Goal: Obtain resource: Download file/media

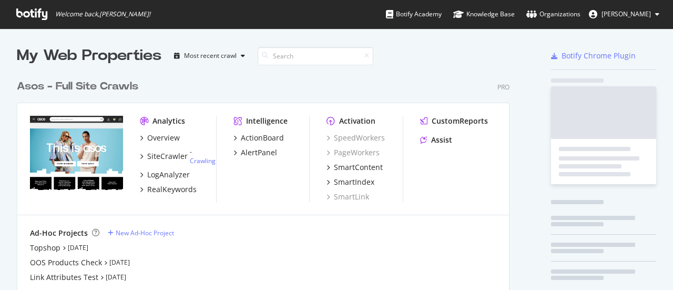
scroll to position [239, 492]
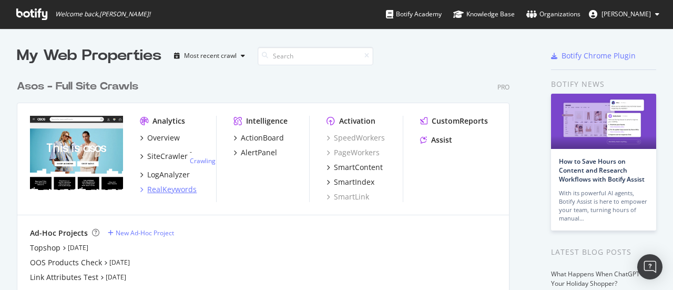
click at [182, 191] on div "RealKeywords" at bounding box center [171, 189] width 49 height 11
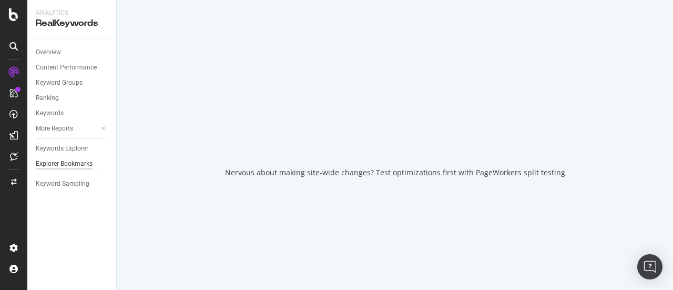
click at [75, 165] on div "Explorer Bookmarks" at bounding box center [64, 163] width 57 height 11
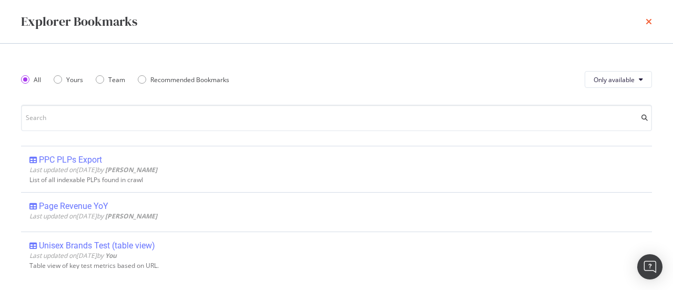
click at [649, 18] on icon "times" at bounding box center [648, 21] width 6 height 8
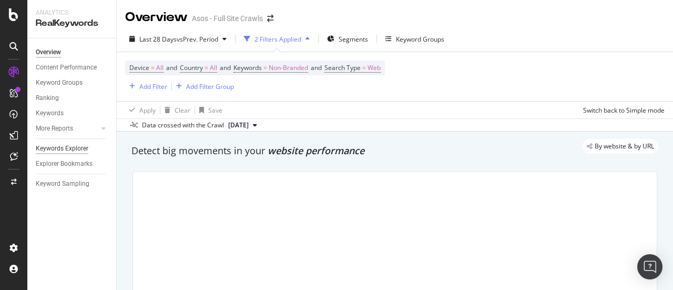
click at [74, 146] on div "Keywords Explorer" at bounding box center [62, 148] width 53 height 11
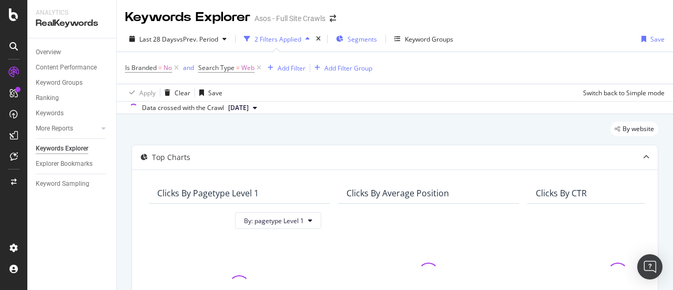
click at [353, 36] on span "Segments" at bounding box center [361, 39] width 29 height 9
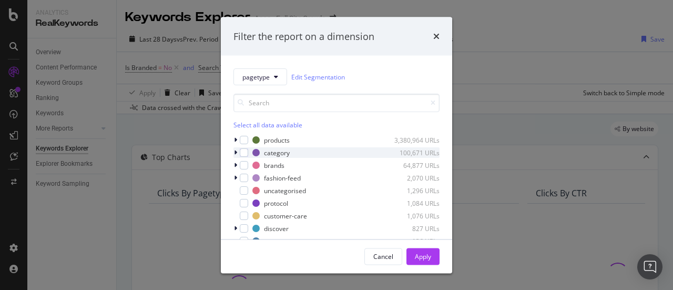
click at [237, 151] on icon "modal" at bounding box center [235, 152] width 3 height 6
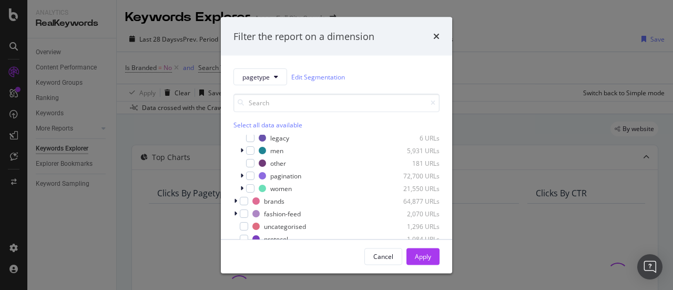
scroll to position [53, 0]
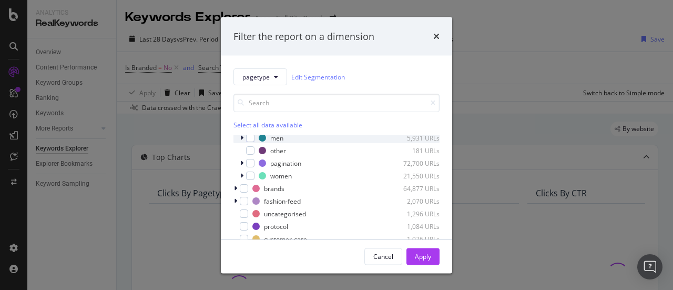
click at [240, 138] on icon "modal" at bounding box center [241, 138] width 3 height 6
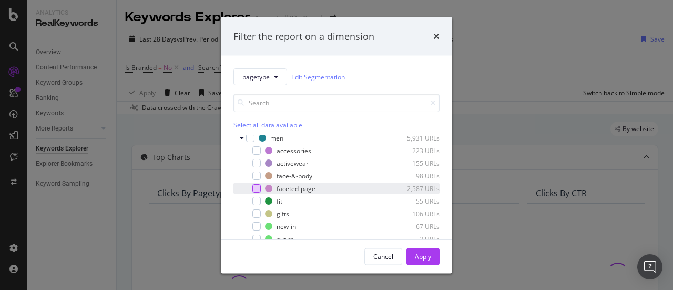
click at [258, 189] on div "modal" at bounding box center [256, 188] width 8 height 8
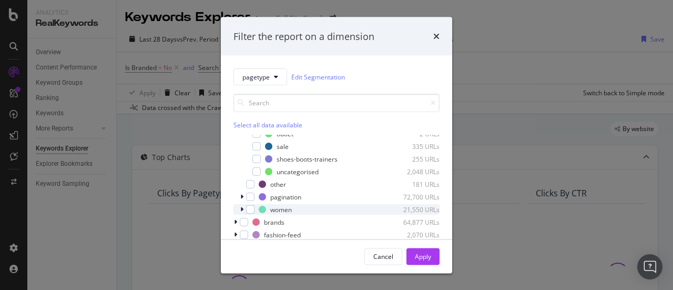
click at [241, 208] on icon "modal" at bounding box center [241, 209] width 3 height 6
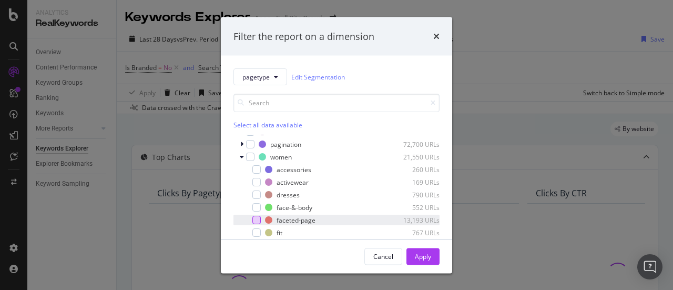
click at [256, 219] on div "modal" at bounding box center [256, 219] width 8 height 8
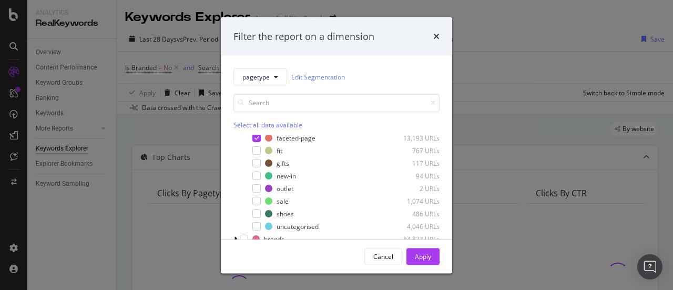
scroll to position [349, 0]
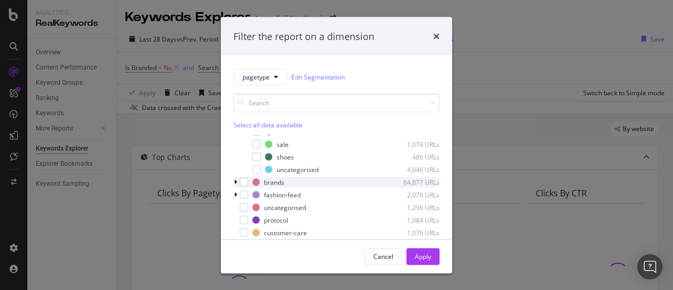
click at [235, 183] on icon "modal" at bounding box center [235, 182] width 3 height 6
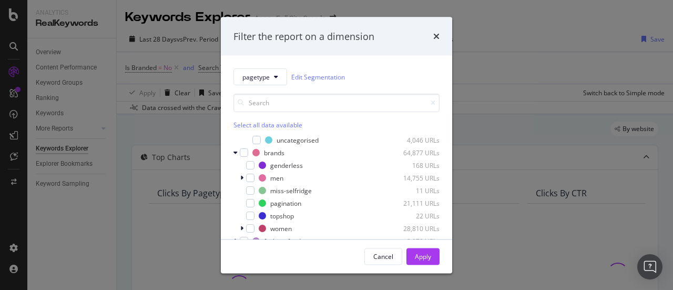
scroll to position [372, 0]
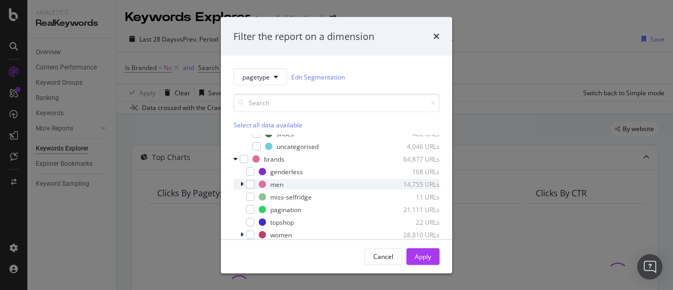
click at [242, 181] on icon "modal" at bounding box center [241, 184] width 3 height 6
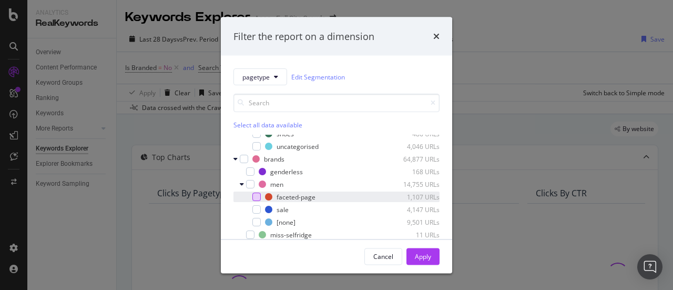
click at [257, 197] on div "modal" at bounding box center [256, 196] width 8 height 8
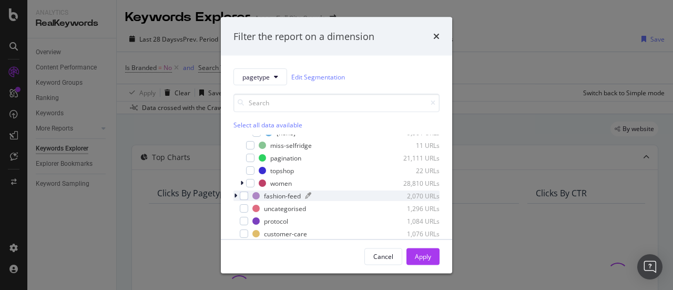
scroll to position [463, 0]
click at [241, 181] on icon "modal" at bounding box center [241, 182] width 3 height 6
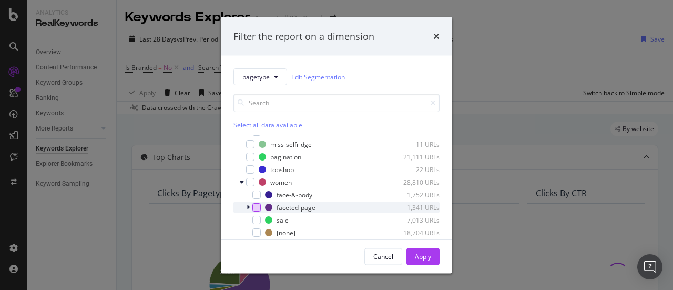
click at [258, 205] on div "modal" at bounding box center [256, 207] width 8 height 8
click at [415, 256] on div "Apply" at bounding box center [423, 255] width 16 height 9
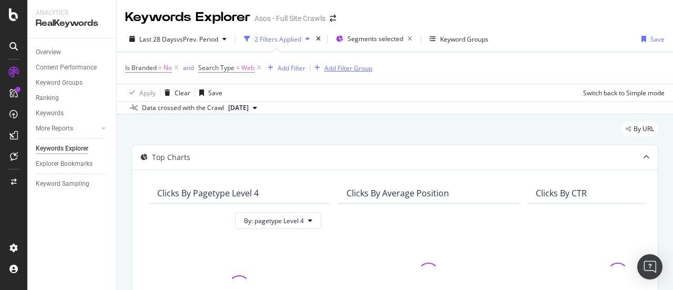
click at [331, 68] on div "Add Filter Group" at bounding box center [348, 68] width 48 height 9
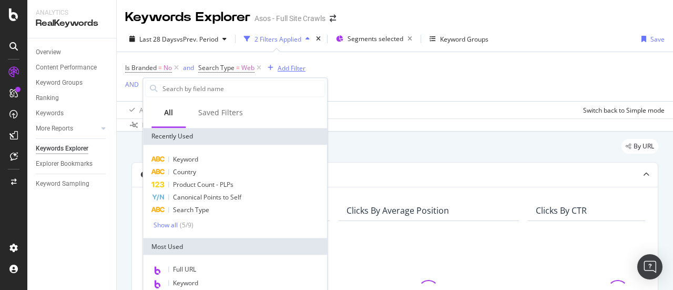
click at [270, 69] on icon "button" at bounding box center [271, 68] width 6 height 6
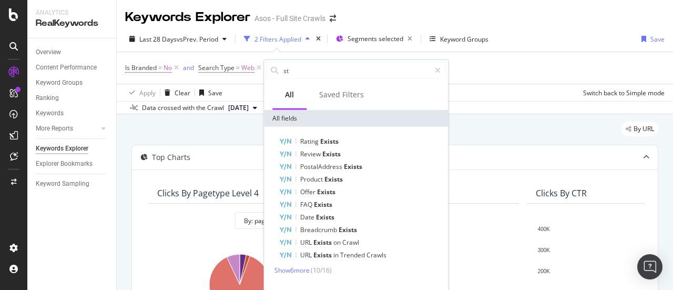
type input "sta"
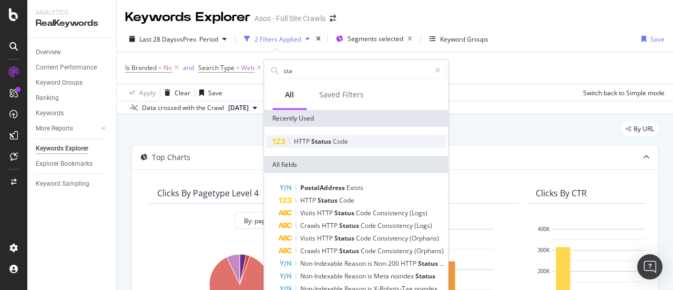
click at [325, 141] on span "Status" at bounding box center [322, 141] width 22 height 9
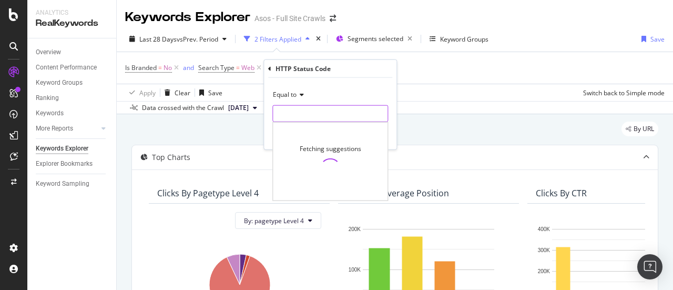
click at [310, 114] on input "number" at bounding box center [330, 113] width 116 height 17
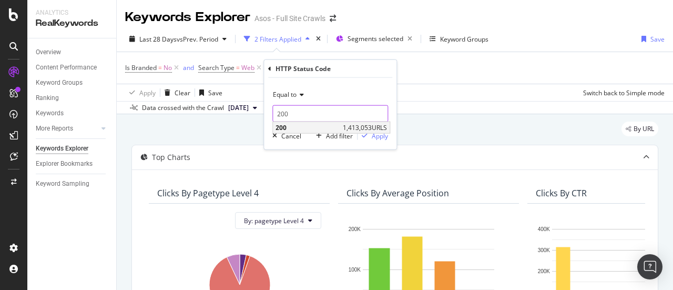
type input "200"
click at [368, 127] on span "1,413,053 URLS" at bounding box center [365, 127] width 44 height 9
click at [381, 133] on div "Apply" at bounding box center [380, 135] width 16 height 9
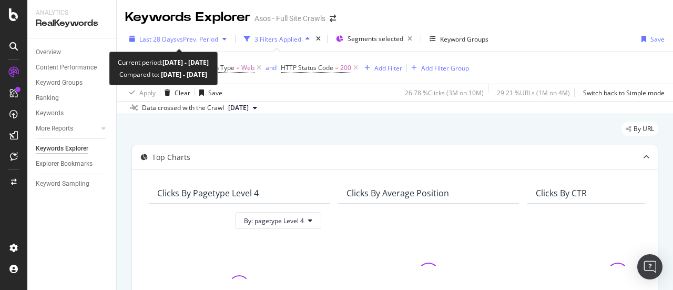
click at [166, 41] on span "Last 28 Days" at bounding box center [157, 39] width 37 height 9
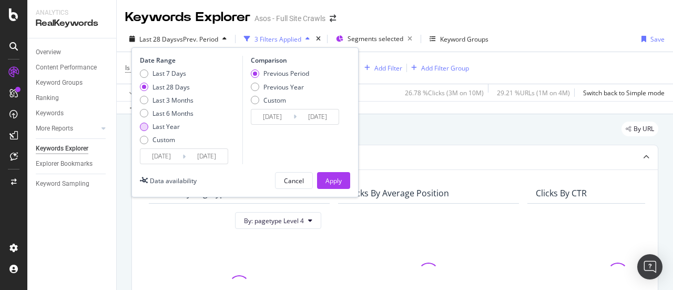
click at [164, 125] on div "Last Year" at bounding box center [165, 126] width 27 height 9
type input "[DATE]"
click at [333, 177] on div "Apply" at bounding box center [333, 180] width 16 height 9
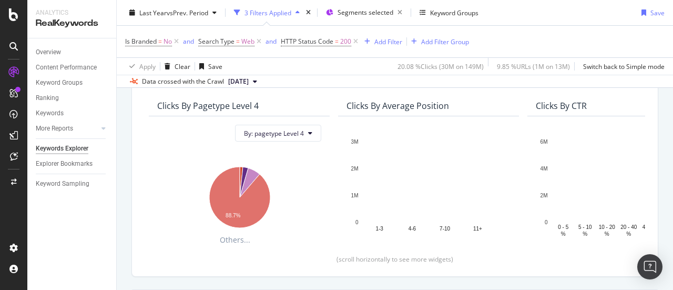
scroll to position [297, 0]
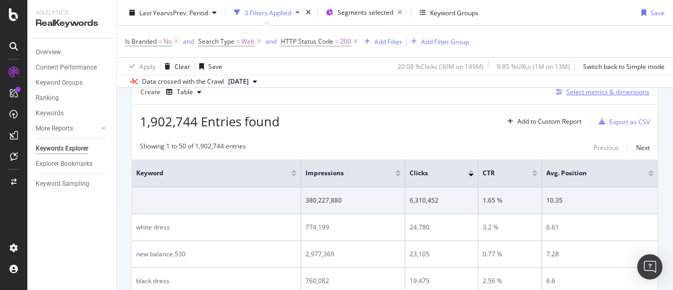
click at [566, 96] on div "Select metrics & dimensions" at bounding box center [600, 92] width 98 height 12
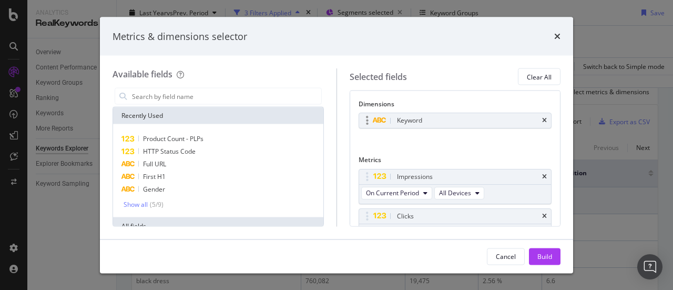
click at [542, 118] on div "Keyword" at bounding box center [455, 120] width 192 height 15
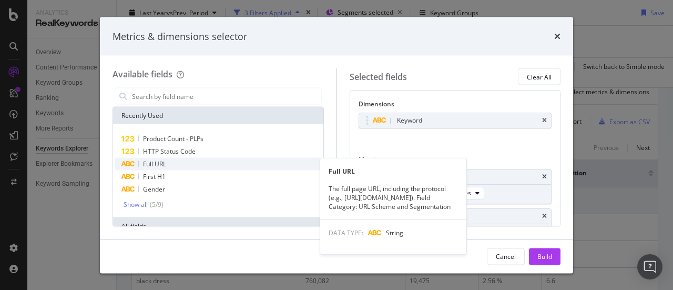
click at [205, 160] on div "Full URL" at bounding box center [218, 164] width 206 height 13
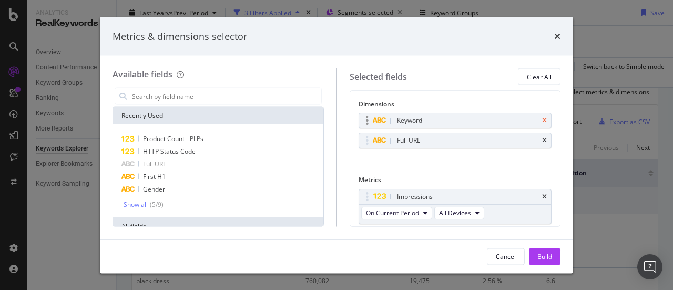
click at [542, 122] on icon "times" at bounding box center [544, 120] width 5 height 6
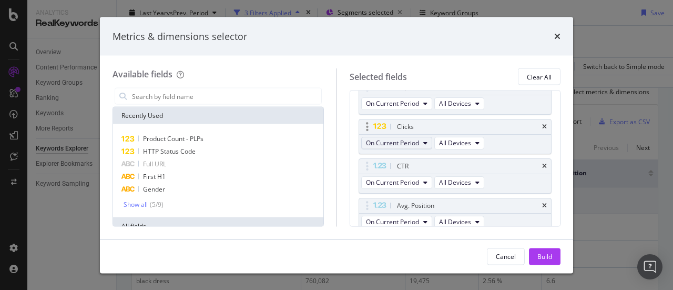
scroll to position [105, 0]
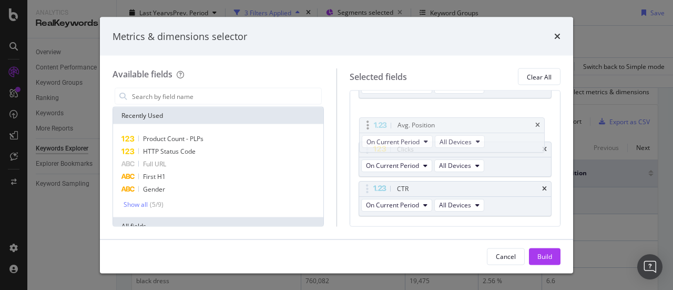
drag, startPoint x: 369, startPoint y: 191, endPoint x: 369, endPoint y: 119, distance: 71.5
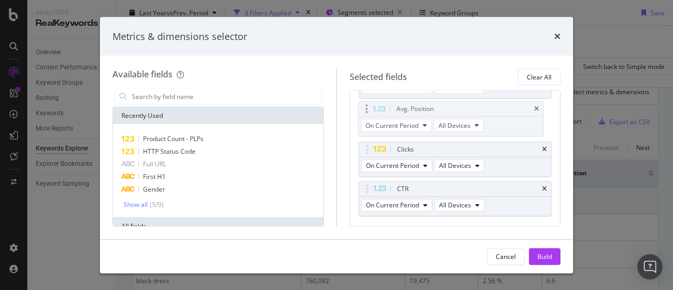
click at [369, 119] on body "Analytics RealKeywords Overview Content Performance Keyword Groups Ranking Keyw…" at bounding box center [336, 145] width 673 height 290
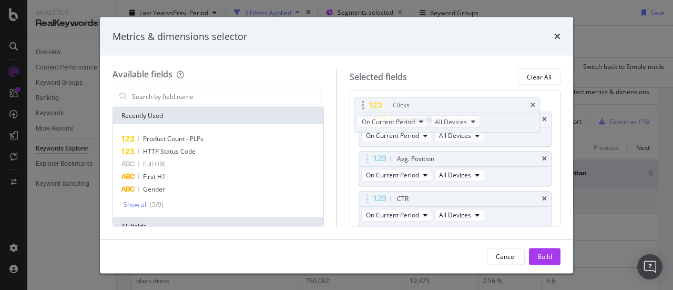
drag, startPoint x: 372, startPoint y: 148, endPoint x: 368, endPoint y: 105, distance: 43.3
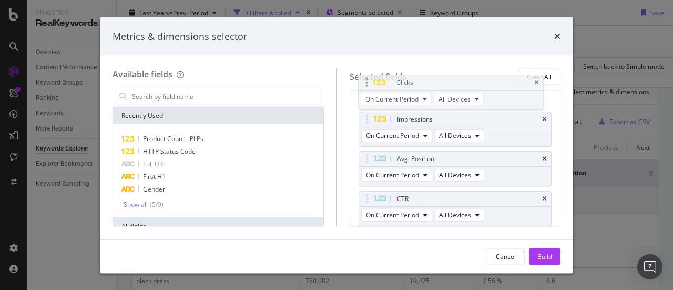
click at [368, 105] on body "Analytics RealKeywords Overview Content Performance Keyword Groups Ranking Keyw…" at bounding box center [336, 145] width 673 height 290
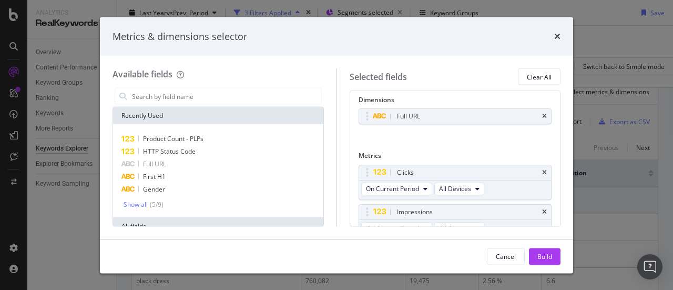
scroll to position [0, 0]
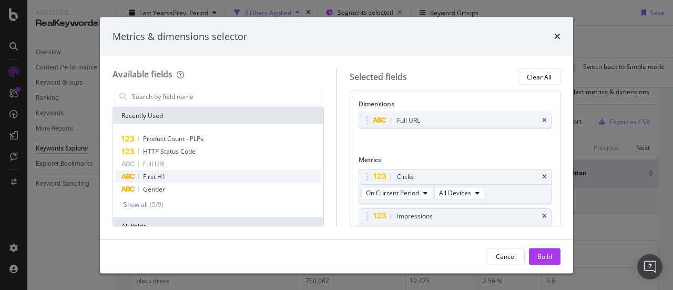
click at [170, 176] on div "First H1" at bounding box center [218, 176] width 206 height 13
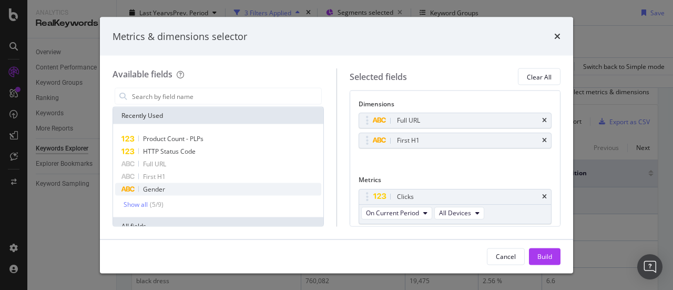
click at [170, 190] on div "Gender" at bounding box center [218, 189] width 206 height 13
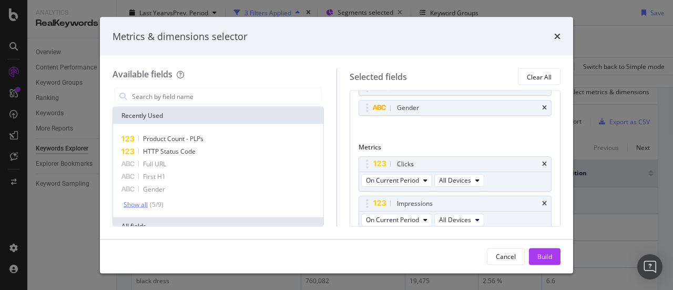
click at [156, 202] on div "( 5 / 9 )" at bounding box center [156, 204] width 16 height 9
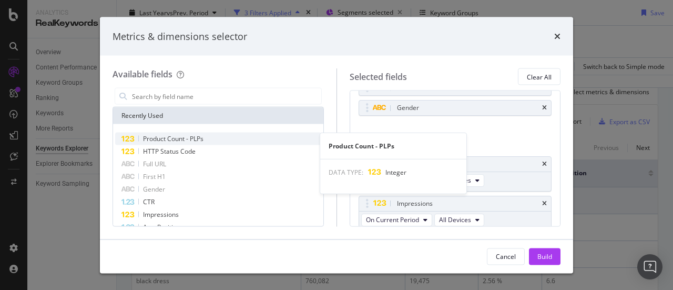
click at [209, 142] on div "Product Count - PLPs" at bounding box center [218, 138] width 206 height 13
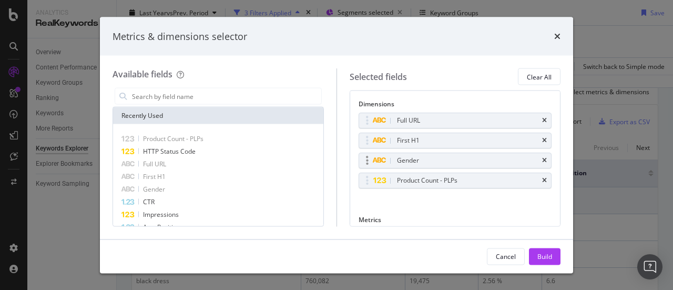
click at [540, 160] on div "Gender" at bounding box center [455, 160] width 192 height 15
click at [542, 158] on icon "times" at bounding box center [544, 160] width 5 height 6
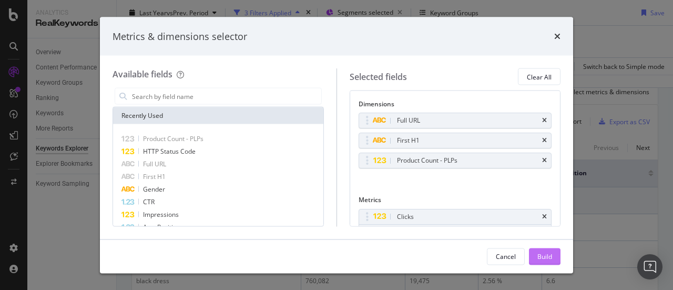
click at [545, 251] on div "Build" at bounding box center [544, 256] width 15 height 16
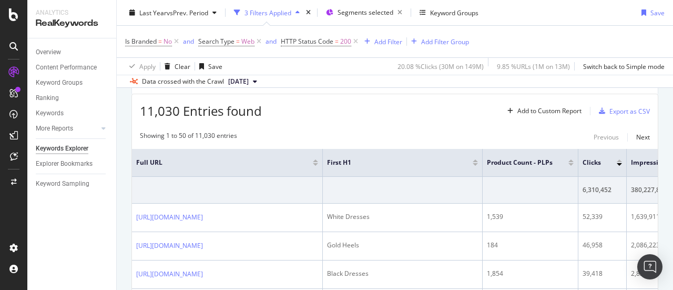
scroll to position [297, 0]
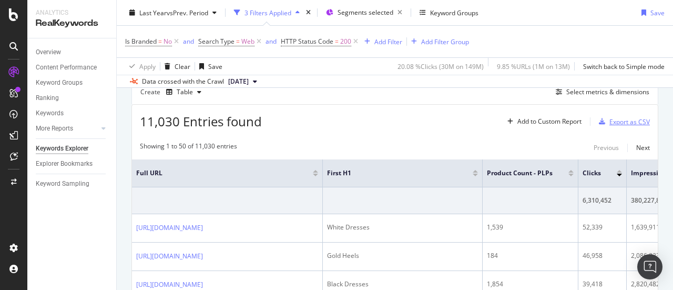
click at [613, 121] on div "Export as CSV" at bounding box center [629, 121] width 40 height 9
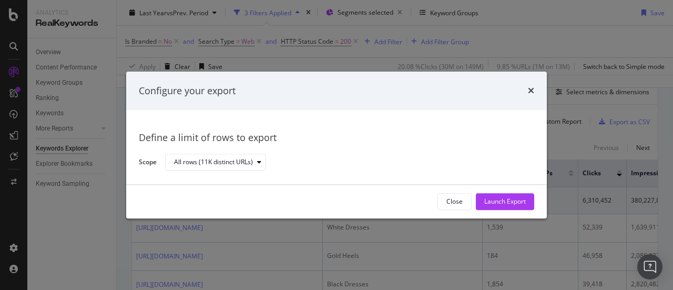
click at [537, 85] on div "Configure your export" at bounding box center [336, 90] width 420 height 39
click at [533, 90] on icon "times" at bounding box center [531, 91] width 6 height 8
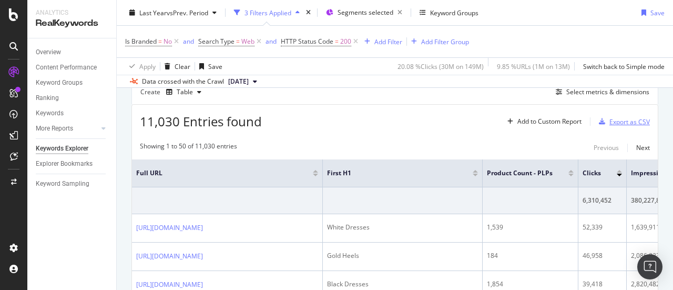
click at [623, 120] on div "Export as CSV" at bounding box center [629, 121] width 40 height 9
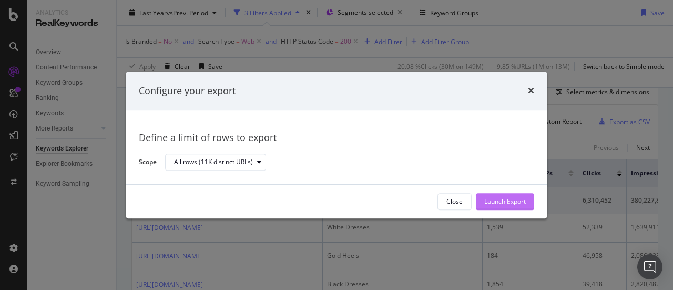
click at [491, 197] on div "Launch Export" at bounding box center [505, 201] width 42 height 9
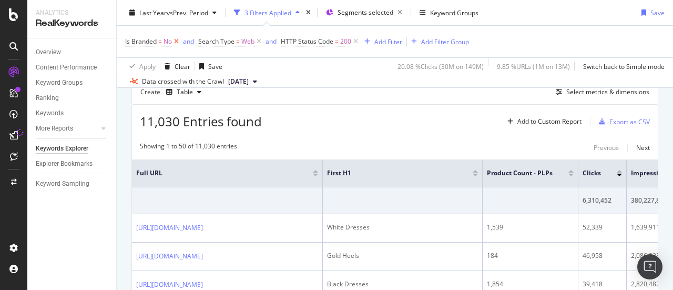
click at [174, 42] on icon at bounding box center [176, 41] width 9 height 11
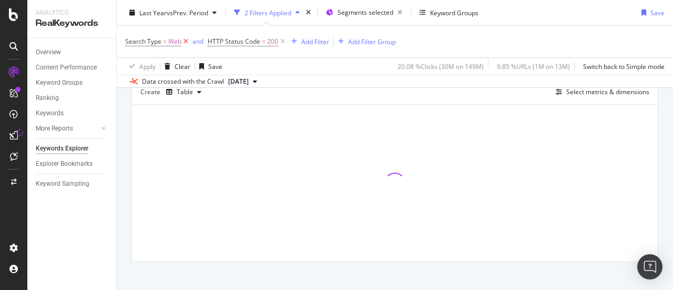
click at [186, 42] on icon at bounding box center [185, 41] width 9 height 11
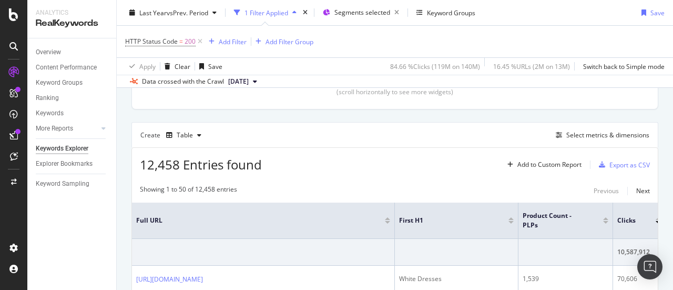
scroll to position [245, 0]
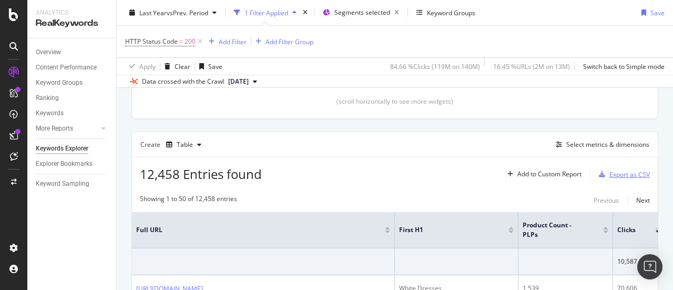
click at [613, 174] on div "Export as CSV" at bounding box center [629, 174] width 40 height 9
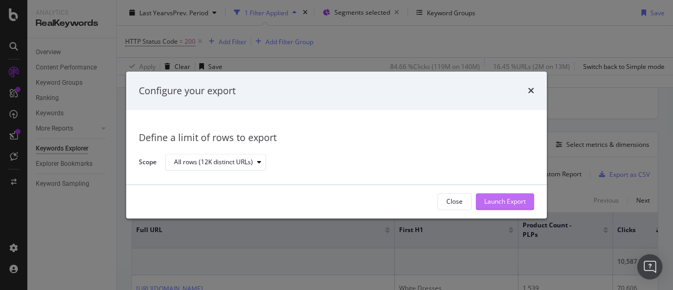
click at [486, 199] on div "Launch Export" at bounding box center [505, 201] width 42 height 9
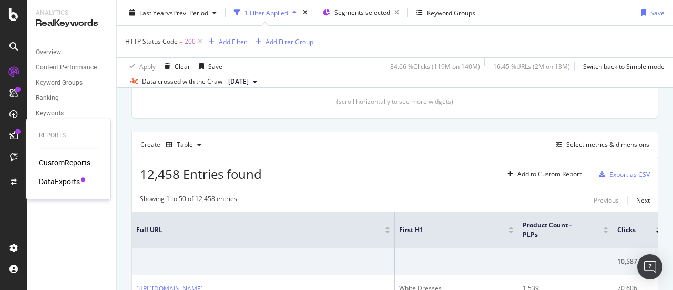
click at [39, 180] on div "DataExports" at bounding box center [59, 181] width 41 height 11
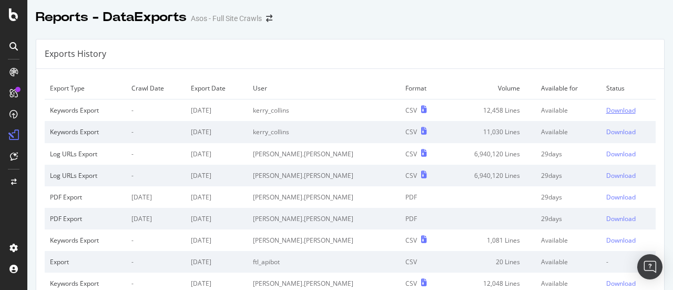
click at [606, 106] on div "Download" at bounding box center [620, 110] width 29 height 9
